Goal: Task Accomplishment & Management: Use online tool/utility

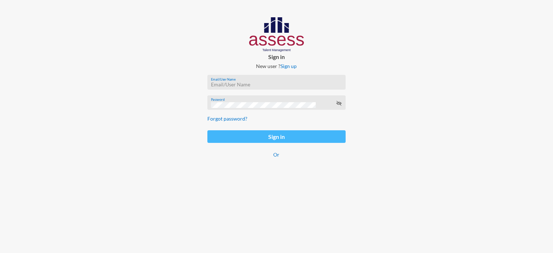
type input "afnan.aboelwafa@assesstm.com"
click at [248, 139] on button "Sign in" at bounding box center [276, 136] width 138 height 13
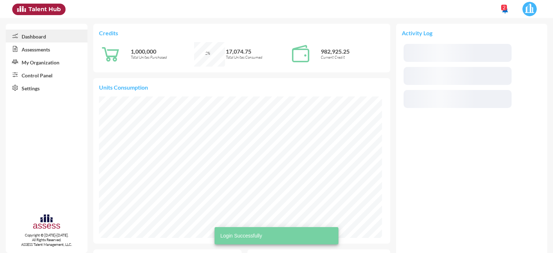
scroll to position [64, 135]
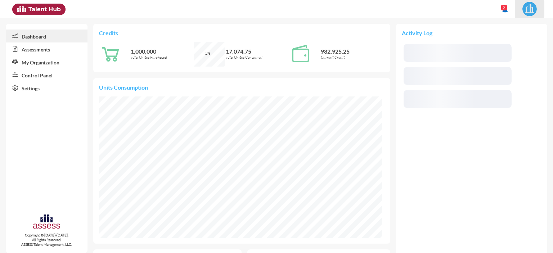
click at [530, 7] on img at bounding box center [529, 9] width 14 height 14
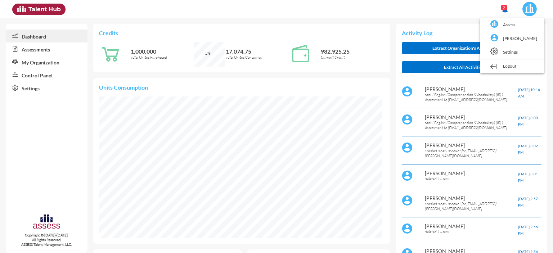
scroll to position [65, 130]
click at [503, 28] on link "Assess" at bounding box center [511, 25] width 57 height 14
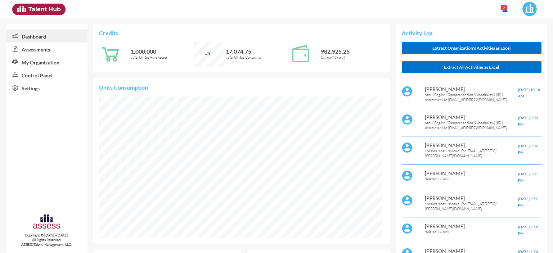
click at [34, 77] on link "Control Panel" at bounding box center [47, 74] width 82 height 13
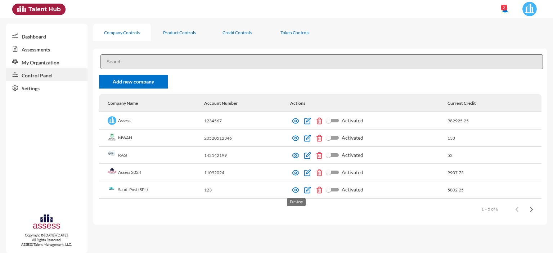
click at [293, 191] on img at bounding box center [295, 189] width 7 height 7
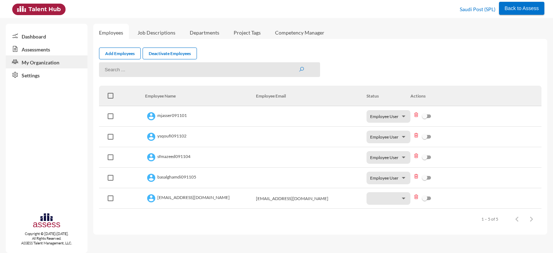
click at [42, 48] on link "Assessments" at bounding box center [47, 48] width 82 height 13
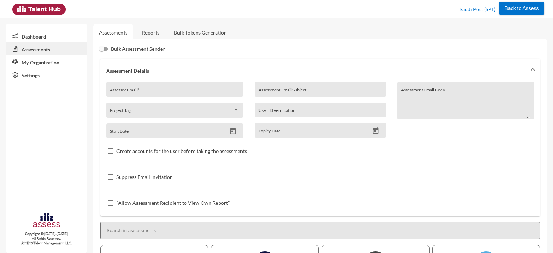
click at [149, 39] on link "Reports" at bounding box center [150, 33] width 29 height 18
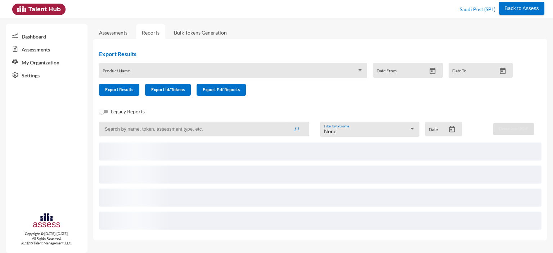
click at [158, 73] on span at bounding box center [230, 73] width 254 height 6
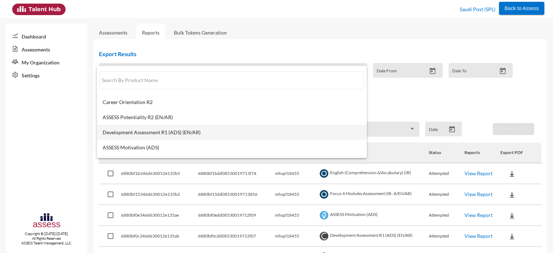
click at [154, 133] on span "Development Assessment R1 (ADS) (EN/AR)" at bounding box center [232, 133] width 258 height 6
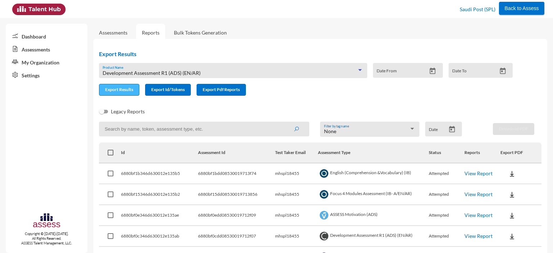
click at [116, 94] on button "Export Results" at bounding box center [119, 90] width 40 height 12
click at [159, 69] on div "Development Assessment R1 (ADS) (EN/AR) Product Name" at bounding box center [233, 72] width 261 height 11
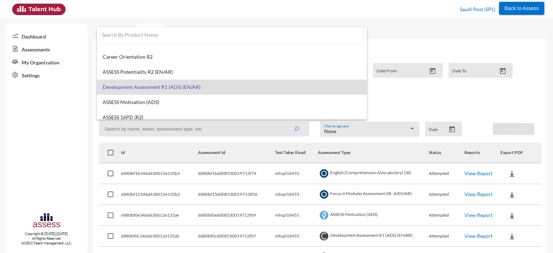
scroll to position [5, 0]
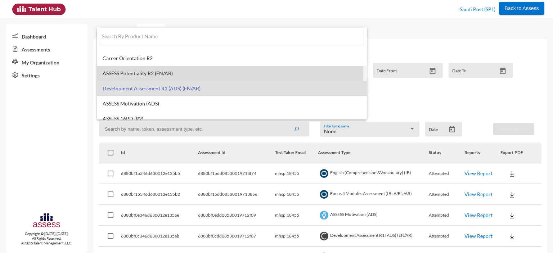
click at [143, 73] on span "ASSESS Potentiality R2 (EN/AR)" at bounding box center [232, 74] width 258 height 6
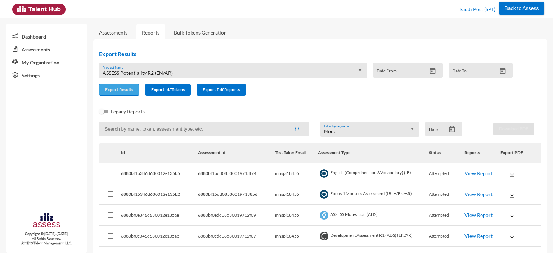
click at [123, 90] on span "Export Results" at bounding box center [119, 89] width 28 height 5
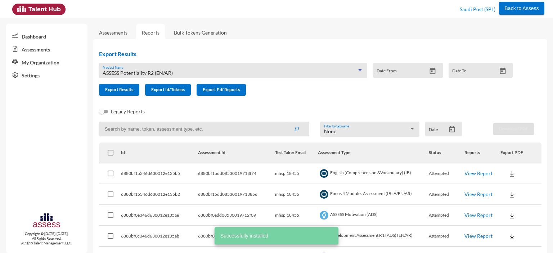
click at [125, 74] on span "ASSESS Potentiality R2 (EN/AR)" at bounding box center [138, 73] width 70 height 6
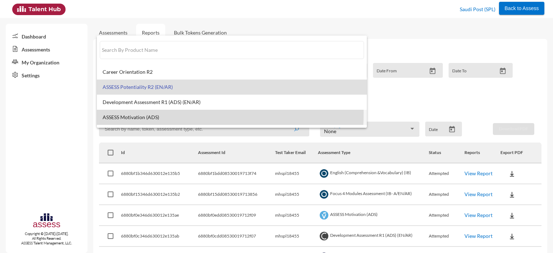
click at [132, 113] on mat-option "ASSESS Motivation (ADS)" at bounding box center [232, 117] width 270 height 15
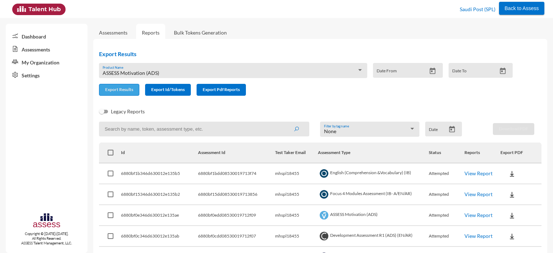
click at [120, 95] on button "Export Results" at bounding box center [119, 90] width 40 height 12
click at [168, 77] on div "ASSESS Motivation (ADS) Product Name" at bounding box center [233, 72] width 261 height 11
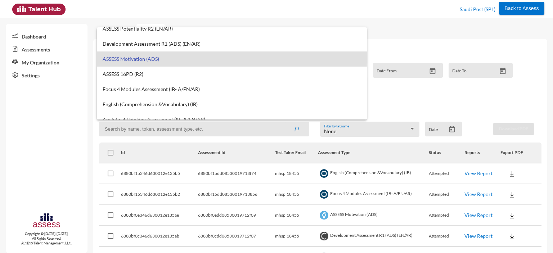
scroll to position [58, 0]
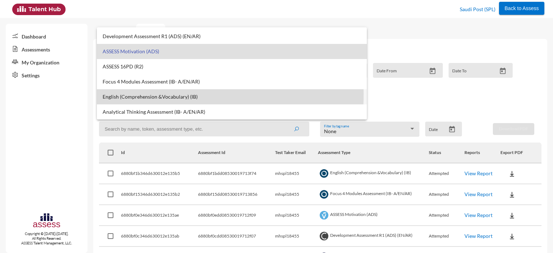
click at [146, 95] on span "English (Comprehension &Vocabulary) (IB)" at bounding box center [232, 97] width 258 height 6
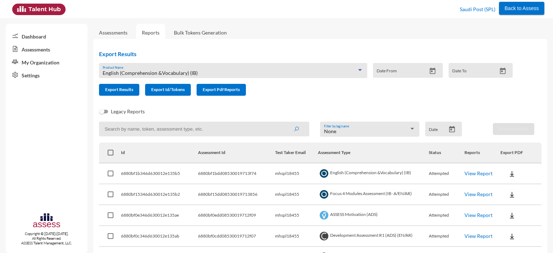
click at [142, 74] on span "English (Comprehension &Vocabulary) (IB)" at bounding box center [150, 73] width 95 height 6
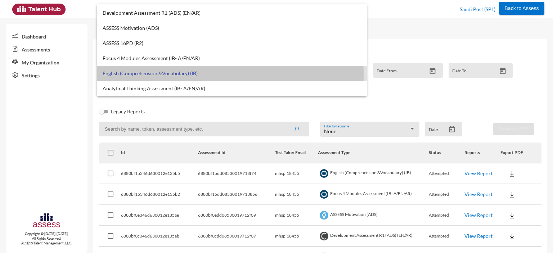
click at [158, 75] on span "English (Comprehension &Vocabulary) (IB)" at bounding box center [232, 74] width 258 height 6
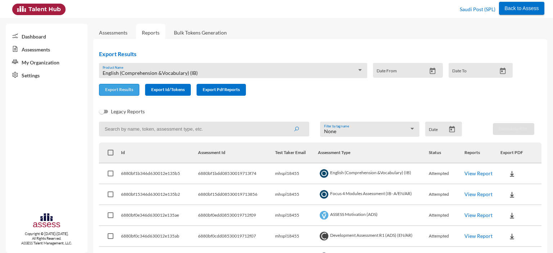
click at [114, 89] on span "Export Results" at bounding box center [119, 89] width 28 height 5
click at [208, 72] on div "English (Comprehension &Vocabulary) (IB)" at bounding box center [230, 73] width 254 height 6
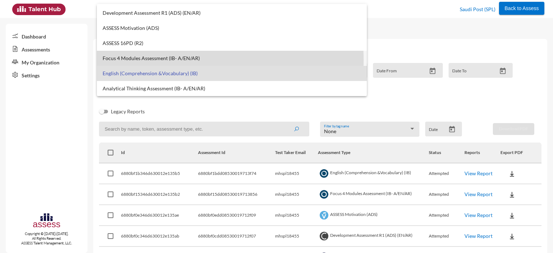
click at [150, 60] on span "Focus 4 Modules Assessment (IB- A/EN/AR)" at bounding box center [232, 58] width 258 height 6
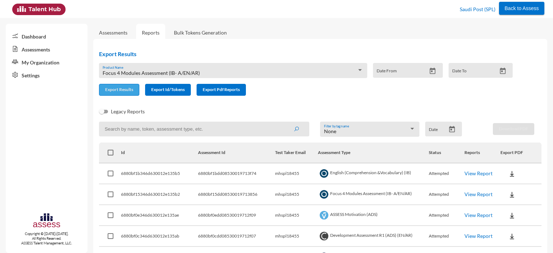
click at [116, 91] on span "Export Results" at bounding box center [119, 89] width 28 height 5
